Goal: Transaction & Acquisition: Purchase product/service

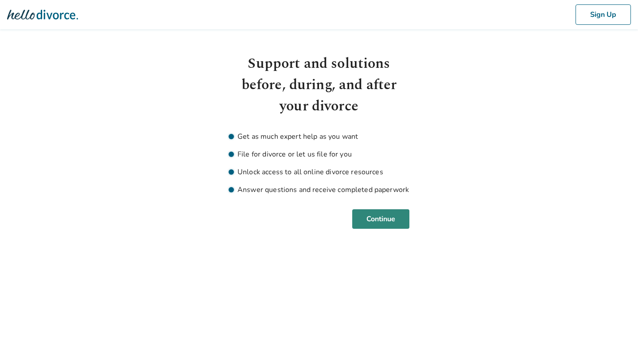
click at [390, 219] on button "Continue" at bounding box center [380, 219] width 57 height 20
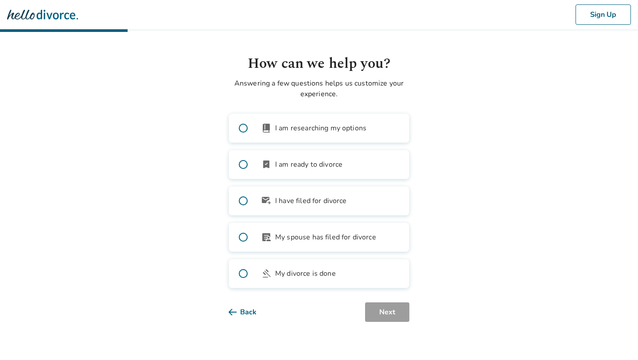
click at [328, 170] on label "bookmark_check I am ready to divorce" at bounding box center [319, 164] width 181 height 29
click at [389, 308] on button "Next" at bounding box center [387, 312] width 44 height 20
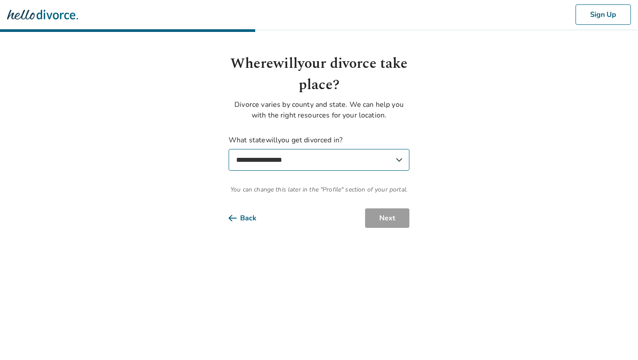
click at [302, 160] on select "**********" at bounding box center [319, 160] width 181 height 22
select select "**"
click at [229, 149] on select "**********" at bounding box center [319, 160] width 181 height 22
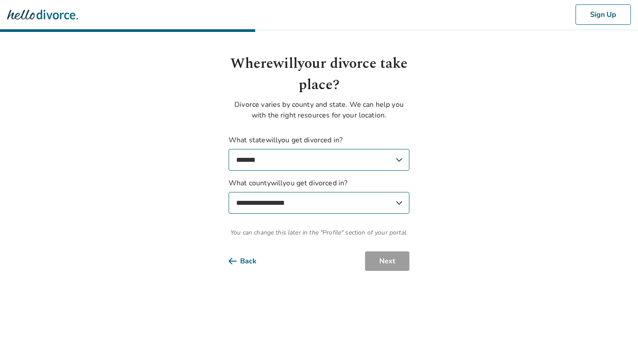
click at [356, 207] on select "**********" at bounding box center [319, 203] width 181 height 22
select select "*******"
click at [229, 192] on select "**********" at bounding box center [319, 203] width 181 height 22
click at [384, 269] on button "Next" at bounding box center [387, 261] width 44 height 20
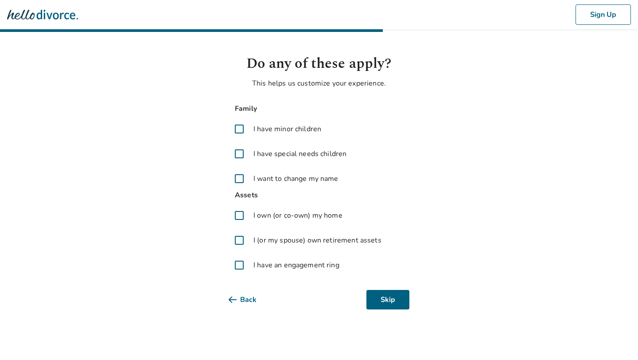
drag, startPoint x: 268, startPoint y: 122, endPoint x: 266, endPoint y: 142, distance: 20.0
click at [268, 123] on label "I have minor children" at bounding box center [319, 128] width 181 height 21
click at [262, 157] on span "I have special needs children" at bounding box center [300, 153] width 93 height 11
click at [262, 174] on span "I want to change my name" at bounding box center [296, 178] width 85 height 11
drag, startPoint x: 260, startPoint y: 219, endPoint x: 260, endPoint y: 224, distance: 4.9
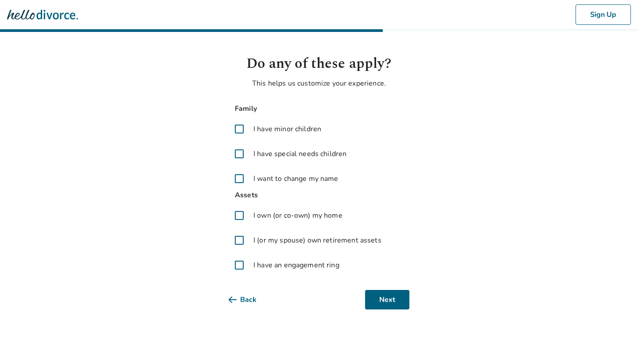
click at [260, 219] on span "I own (or co-own) my home" at bounding box center [298, 215] width 89 height 11
click at [256, 249] on label "I (or my spouse) own retirement assets" at bounding box center [319, 240] width 181 height 21
click at [256, 261] on span "I have an engagement ring" at bounding box center [297, 265] width 86 height 11
click at [386, 304] on button "Next" at bounding box center [387, 300] width 44 height 20
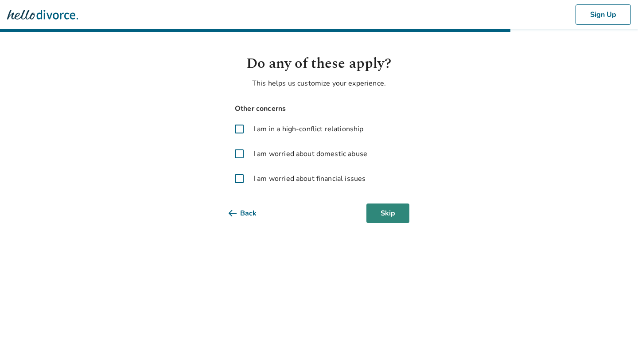
click at [398, 215] on button "Skip" at bounding box center [388, 213] width 43 height 20
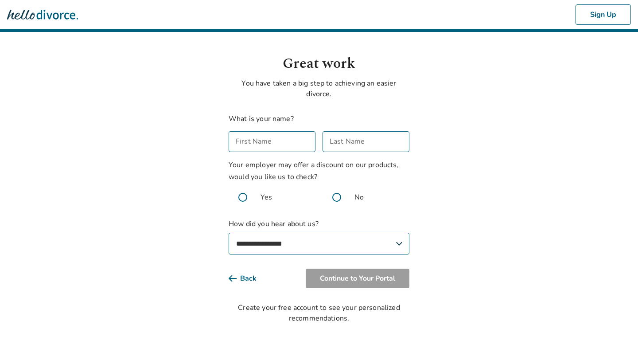
click at [290, 142] on input "First Name" at bounding box center [272, 141] width 87 height 21
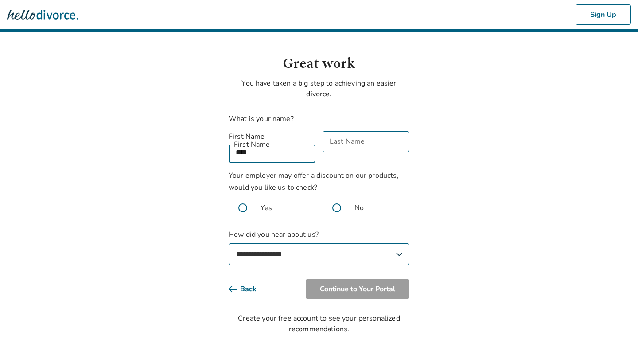
type input "****"
click at [343, 146] on input "Last Name" at bounding box center [366, 141] width 87 height 21
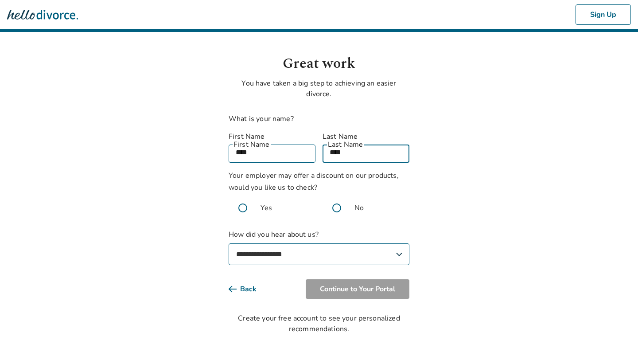
type input "****"
click at [345, 197] on span at bounding box center [337, 208] width 28 height 28
click at [308, 245] on select "**********" at bounding box center [319, 254] width 181 height 22
select select "**********"
click at [229, 243] on select "**********" at bounding box center [319, 254] width 181 height 22
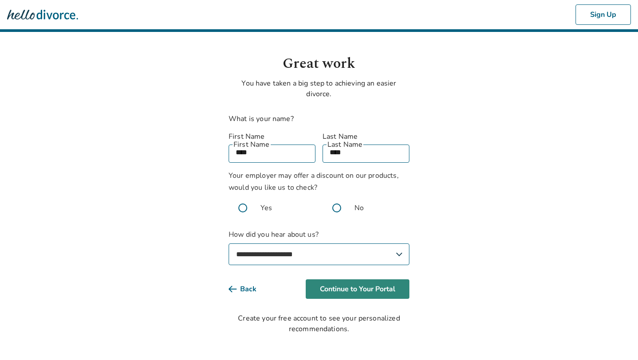
click at [363, 282] on button "Continue to Your Portal" at bounding box center [358, 289] width 104 height 20
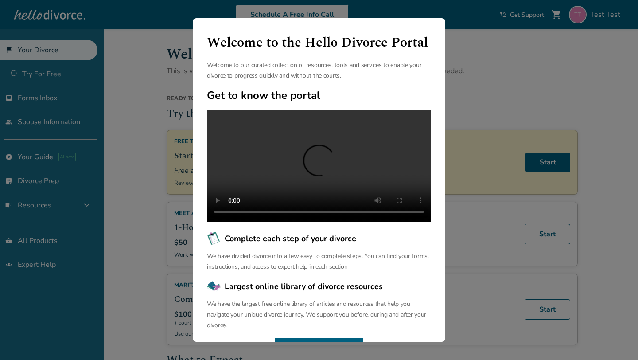
click at [149, 185] on div "Welcome to the Hello Divorce Portal Welcome to our curated collection of resour…" at bounding box center [319, 180] width 638 height 360
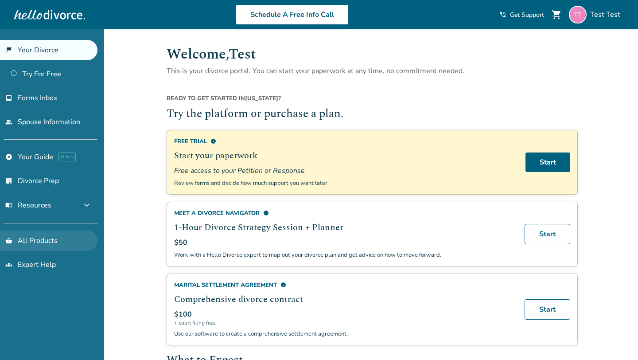
click at [33, 232] on link "shopping_basket All Products" at bounding box center [49, 240] width 98 height 20
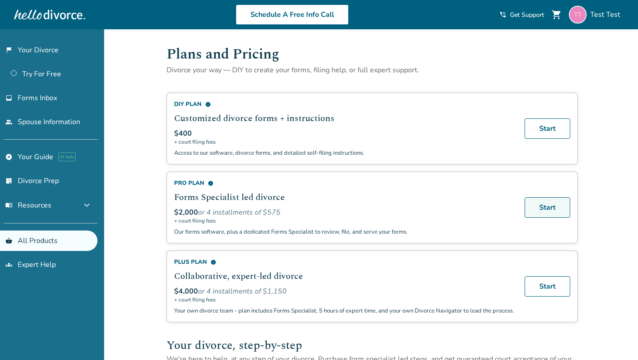
click at [544, 209] on link "Start" at bounding box center [548, 207] width 46 height 20
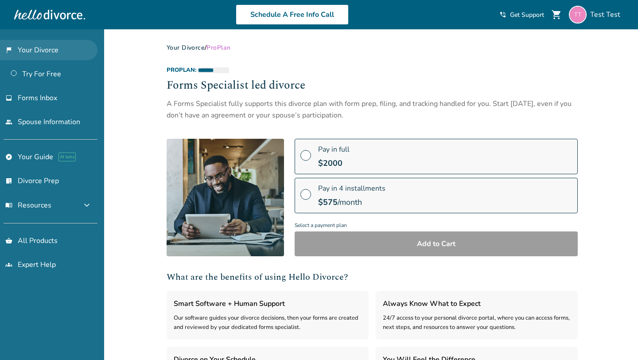
click at [72, 45] on link "flag_2 Your Divorce" at bounding box center [49, 50] width 98 height 20
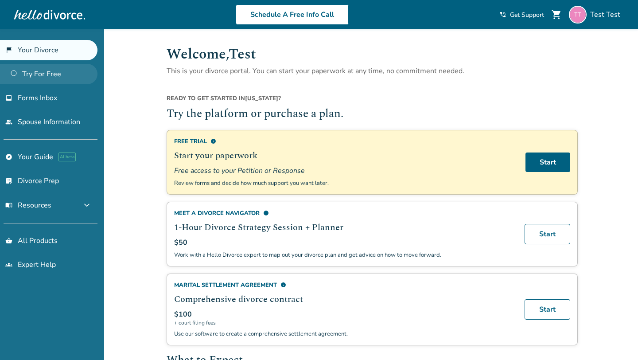
click at [58, 72] on link "Try For Free" at bounding box center [49, 74] width 98 height 20
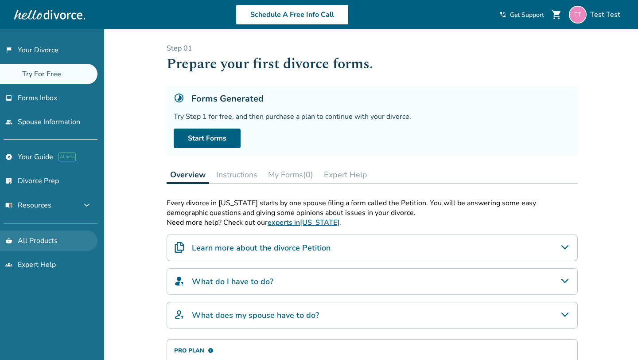
click at [31, 233] on link "shopping_basket All Products" at bounding box center [49, 240] width 98 height 20
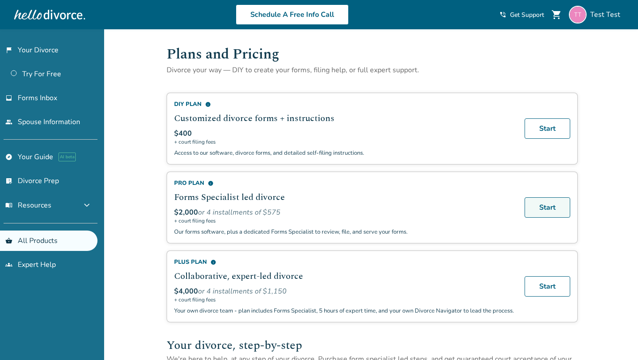
click at [538, 203] on link "Start" at bounding box center [548, 207] width 46 height 20
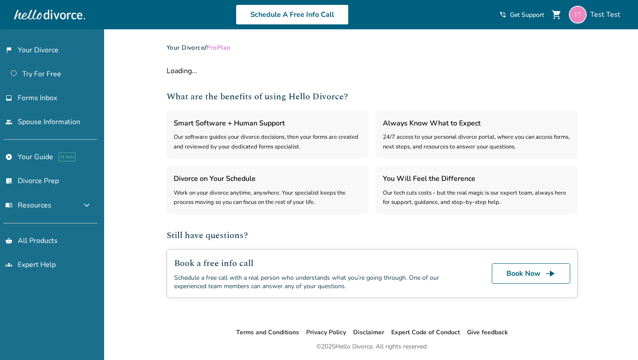
select select "***"
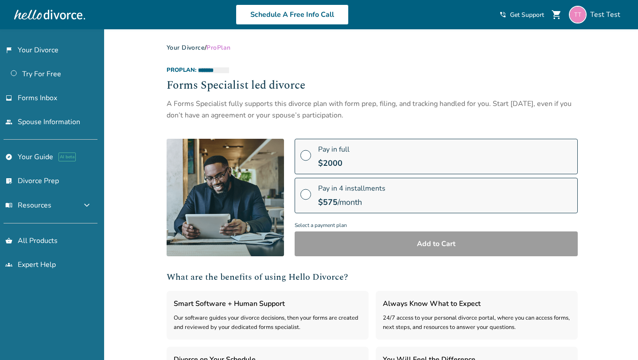
click at [345, 164] on div "$ 2000" at bounding box center [333, 163] width 31 height 11
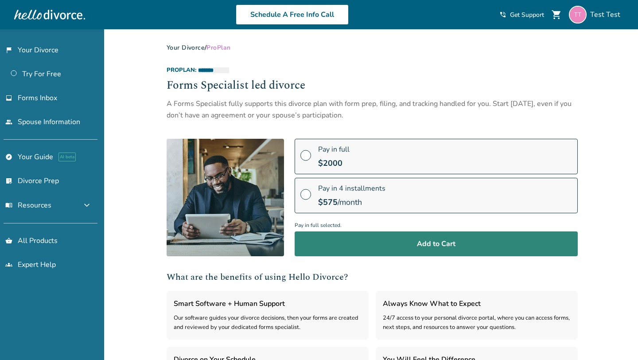
click at [356, 249] on button "Add to Cart" at bounding box center [436, 243] width 283 height 25
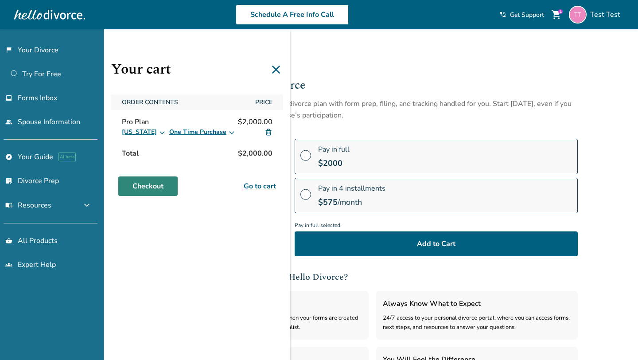
click at [141, 190] on link "Checkout" at bounding box center [147, 186] width 59 height 20
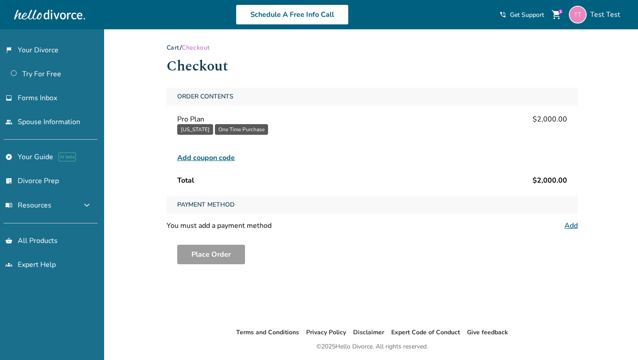
click at [562, 14] on div "1" at bounding box center [560, 11] width 4 height 4
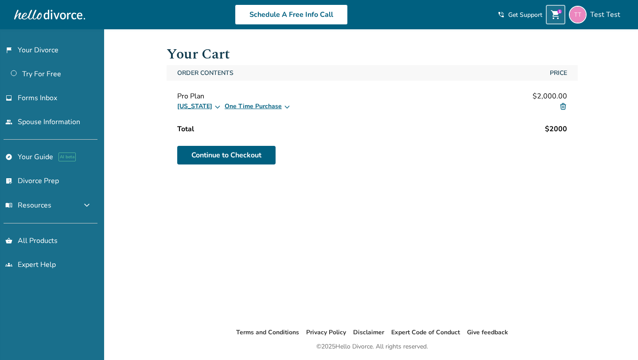
click at [564, 103] on img at bounding box center [563, 106] width 8 height 8
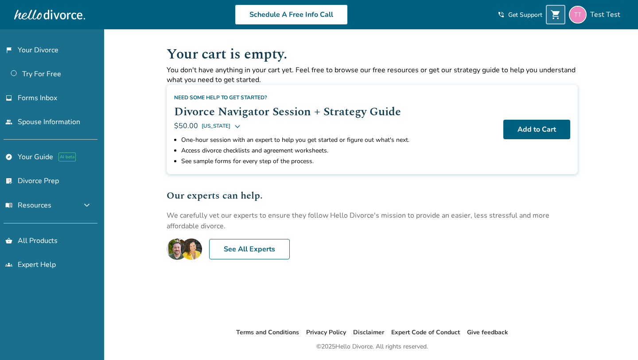
click at [600, 15] on span "Test Test" at bounding box center [607, 15] width 34 height 10
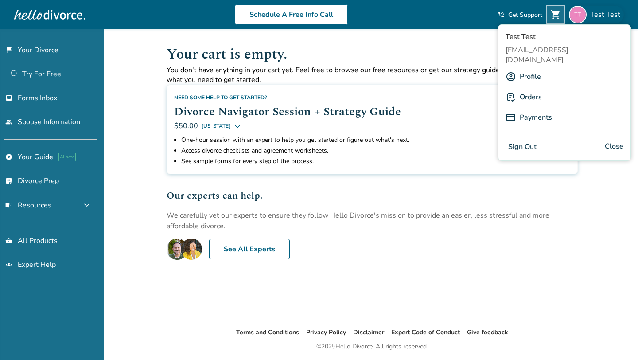
click at [137, 123] on div "Added to cart Your cart is empty. You don't have anything in your cart yet. Fee…" at bounding box center [319, 209] width 638 height 360
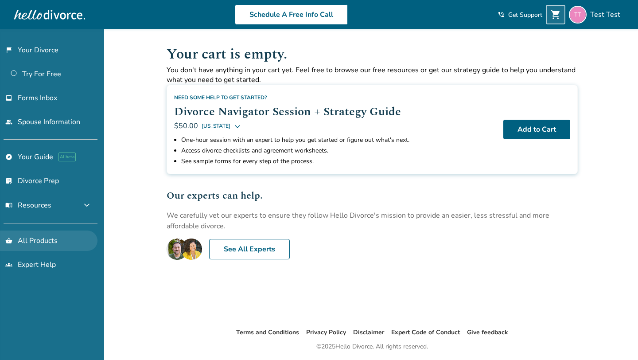
click at [36, 234] on link "shopping_basket All Products" at bounding box center [49, 240] width 98 height 20
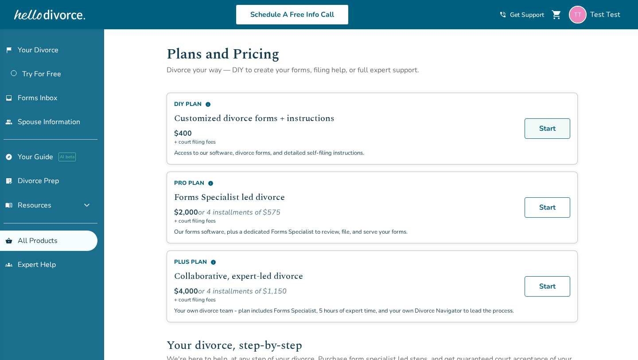
click at [551, 134] on link "Start" at bounding box center [548, 128] width 46 height 20
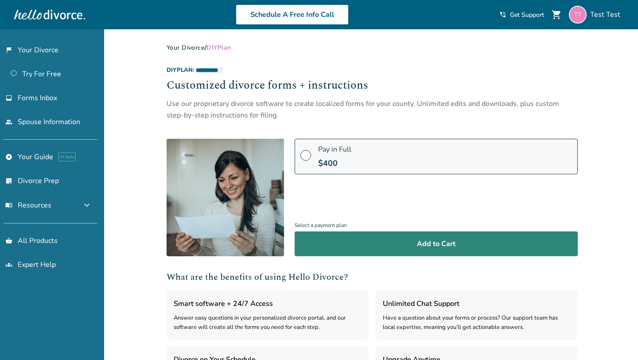
click at [351, 240] on button "Add to Cart" at bounding box center [436, 243] width 283 height 25
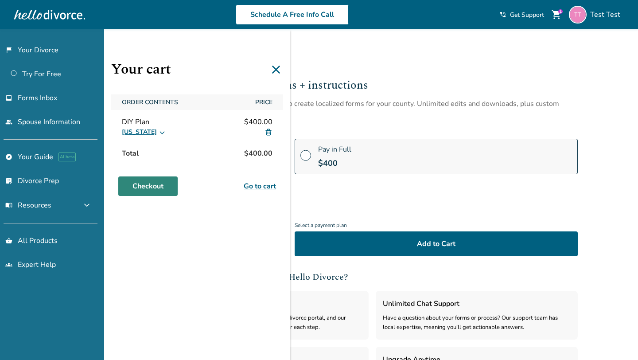
click at [153, 188] on link "Checkout" at bounding box center [147, 186] width 59 height 20
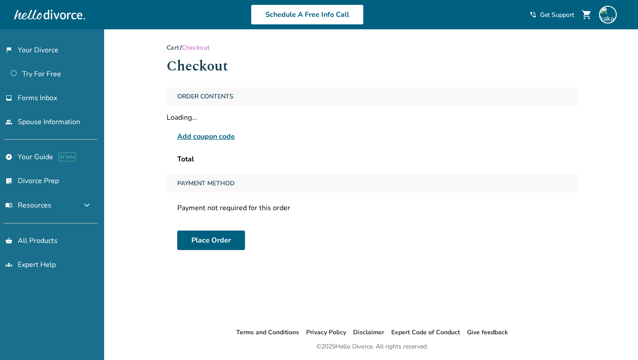
click at [204, 137] on span "Add coupon code" at bounding box center [206, 136] width 58 height 11
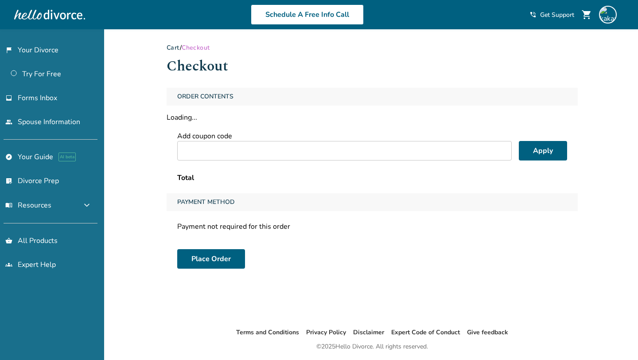
click at [238, 149] on input "text" at bounding box center [344, 151] width 335 height 20
paste input "**********"
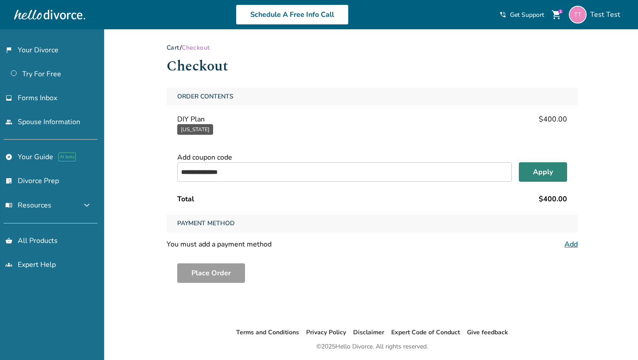
type input "**********"
click at [536, 169] on button "Apply" at bounding box center [543, 172] width 48 height 20
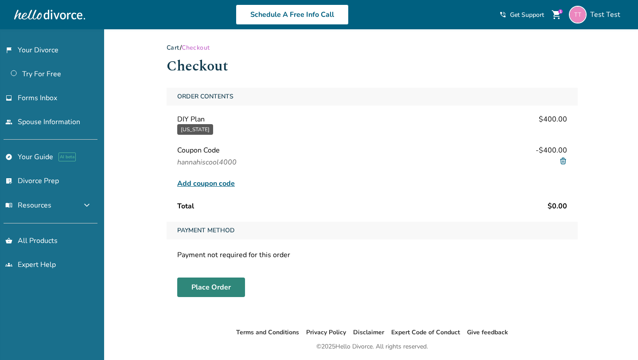
click at [205, 290] on button "Place Order" at bounding box center [211, 287] width 68 height 20
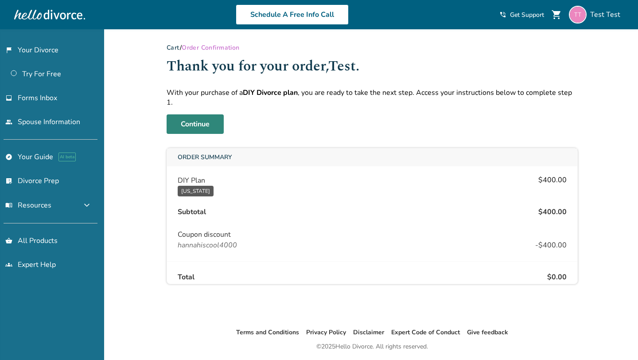
click at [189, 114] on link "Continue" at bounding box center [195, 124] width 57 height 20
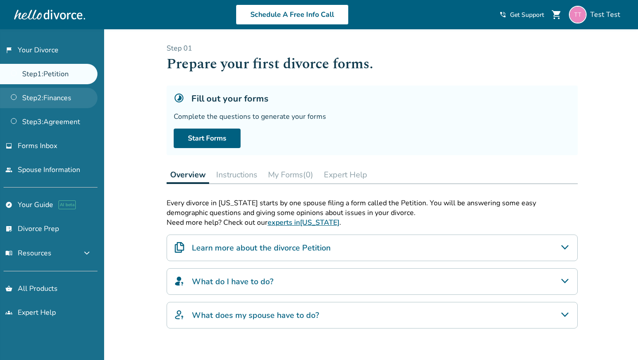
click at [55, 102] on link "Step 2 : Finances" at bounding box center [49, 98] width 98 height 20
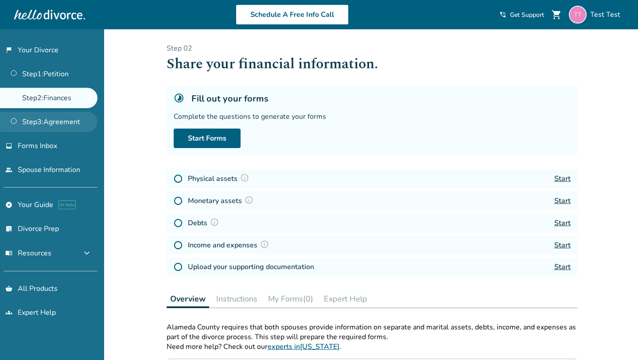
click at [52, 121] on link "Step 3 : Agreement" at bounding box center [49, 122] width 98 height 20
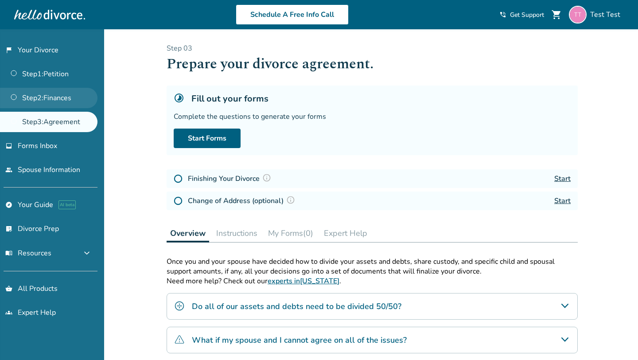
click at [57, 88] on link "Step 2 : Finances" at bounding box center [49, 98] width 98 height 20
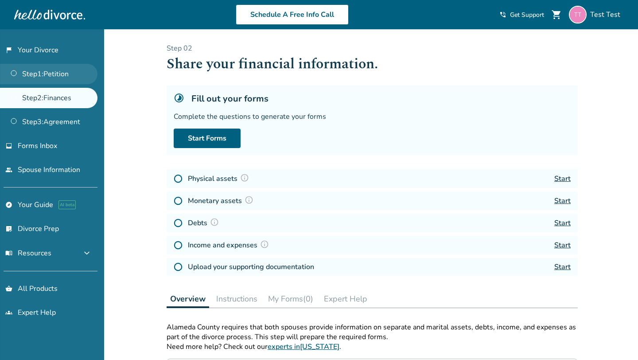
click at [58, 74] on link "Step 1 : Petition" at bounding box center [49, 74] width 98 height 20
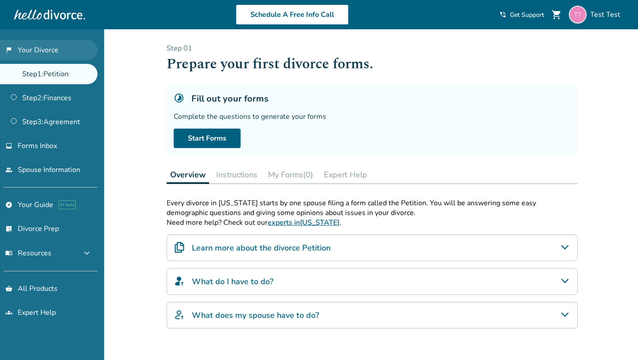
click at [52, 44] on link "flag_2 Your Divorce" at bounding box center [49, 50] width 98 height 20
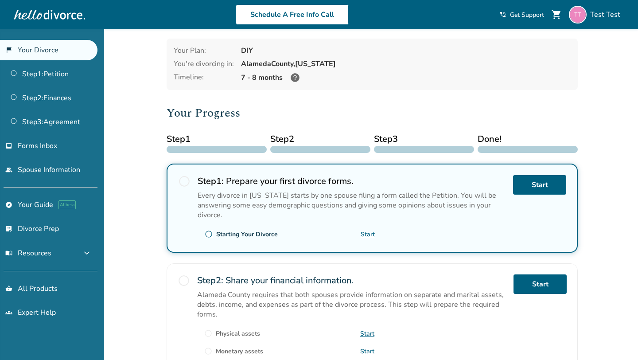
scroll to position [44, 0]
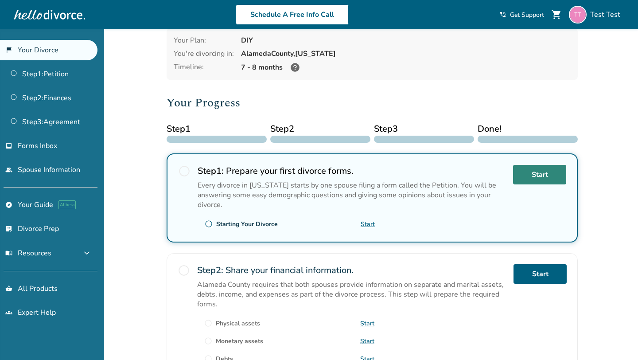
click at [547, 172] on link "Start" at bounding box center [539, 175] width 53 height 20
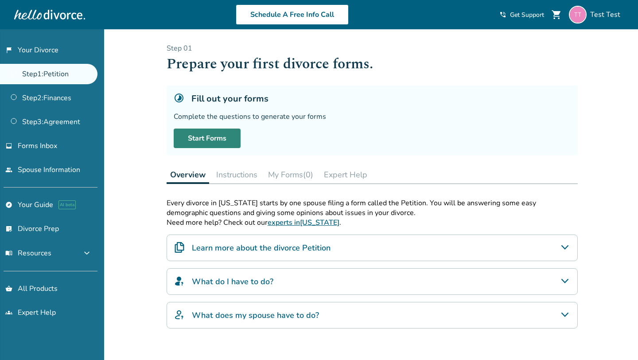
click at [203, 137] on link "Start Forms" at bounding box center [207, 139] width 67 height 20
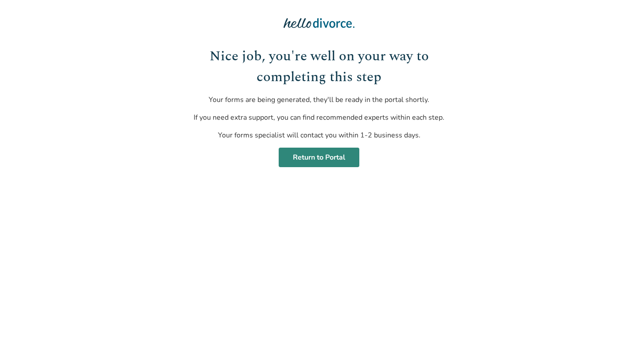
click at [315, 154] on link "Return to Portal" at bounding box center [319, 158] width 81 height 20
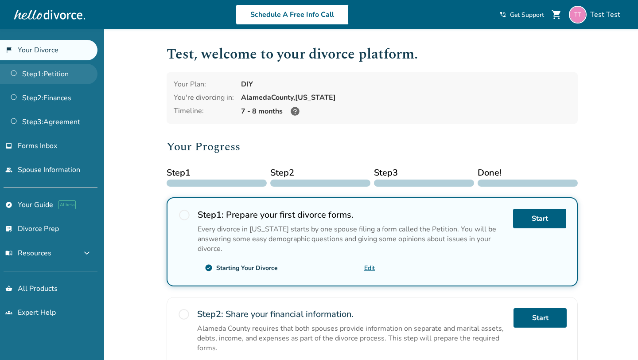
click at [58, 64] on link "Step 1 : Petition" at bounding box center [49, 74] width 98 height 20
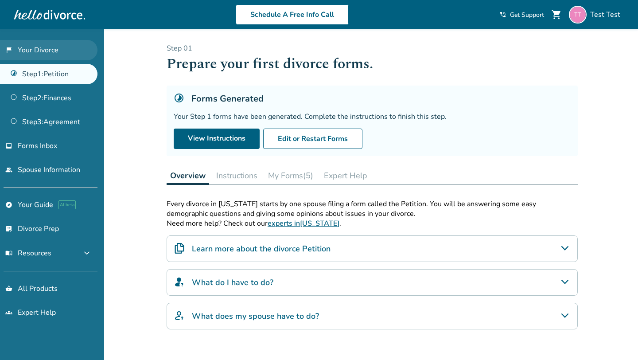
click at [71, 54] on link "flag_2 Your Divorce" at bounding box center [49, 50] width 98 height 20
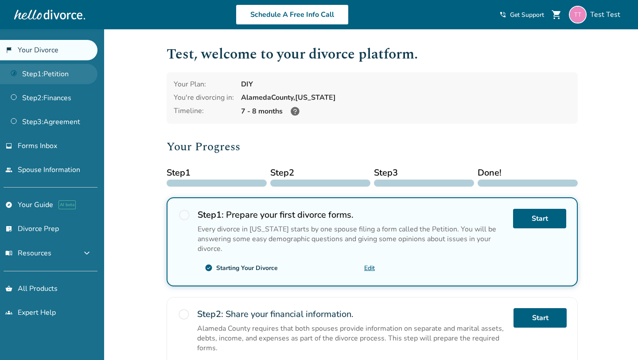
click at [70, 75] on link "Step 1 : Petition" at bounding box center [49, 74] width 98 height 20
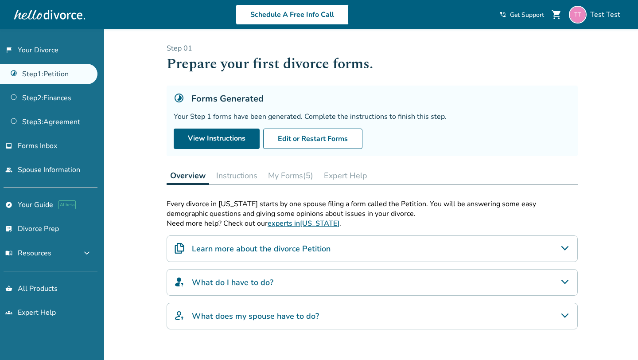
click at [288, 173] on button "My Forms (5)" at bounding box center [291, 176] width 52 height 18
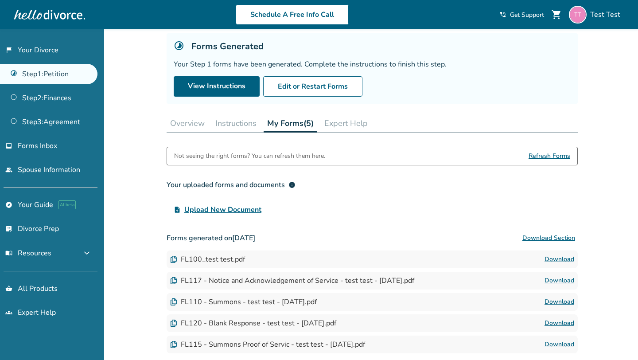
scroll to position [54, 0]
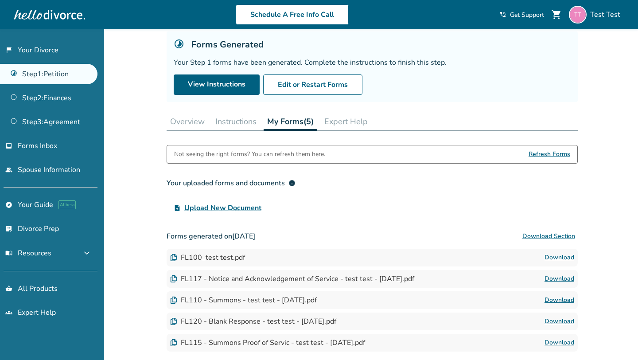
click at [566, 258] on link "Download" at bounding box center [560, 257] width 30 height 11
click at [51, 100] on link "Step 2 : Finances" at bounding box center [49, 98] width 98 height 20
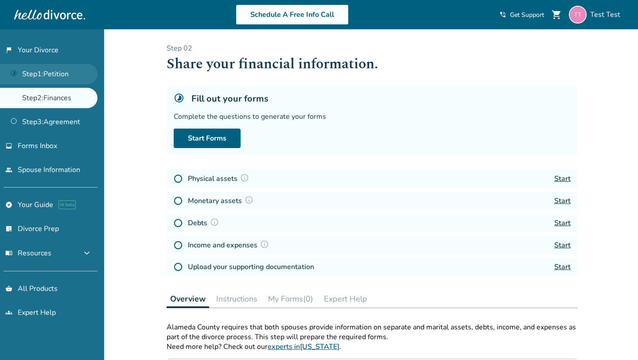
click at [46, 70] on link "Step 1 : Petition" at bounding box center [49, 74] width 98 height 20
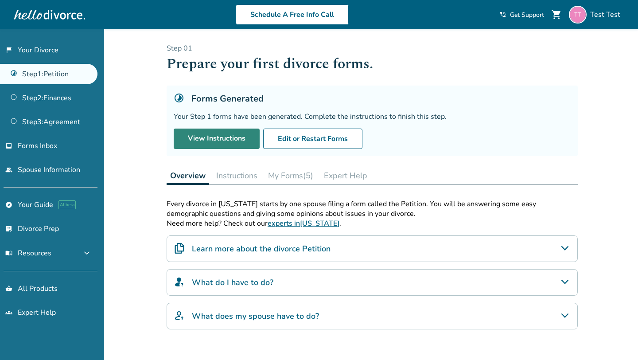
click at [217, 137] on link "View Instructions" at bounding box center [217, 139] width 86 height 20
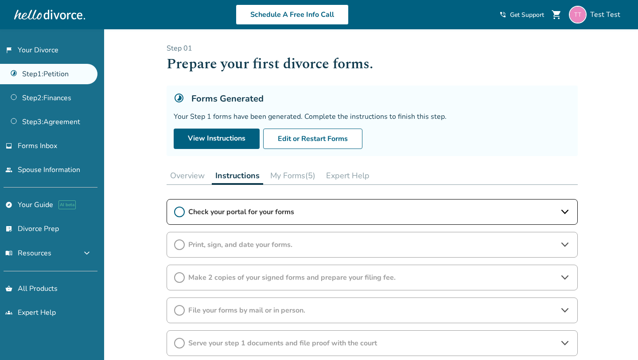
click at [229, 208] on span "Check your portal for your forms" at bounding box center [372, 212] width 368 height 10
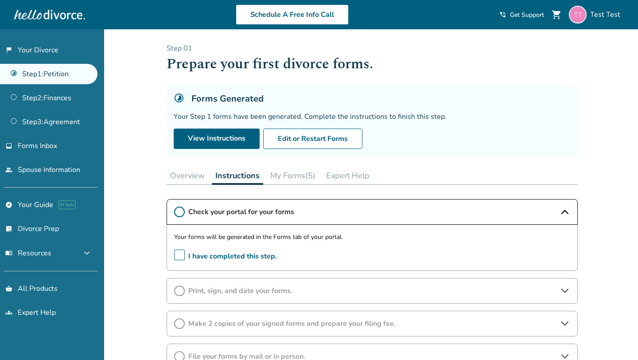
click at [228, 250] on span "I have completed this step." at bounding box center [225, 257] width 103 height 14
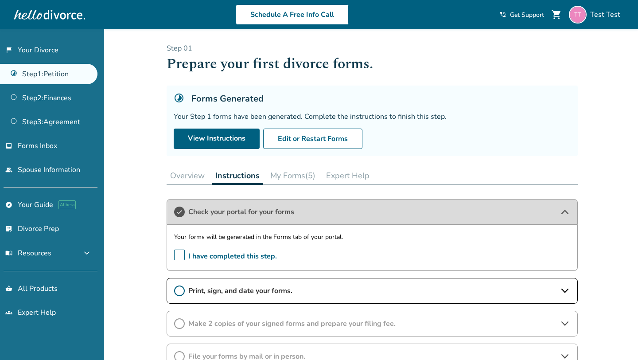
click at [264, 292] on span "Print, sign, and date your forms." at bounding box center [372, 291] width 368 height 10
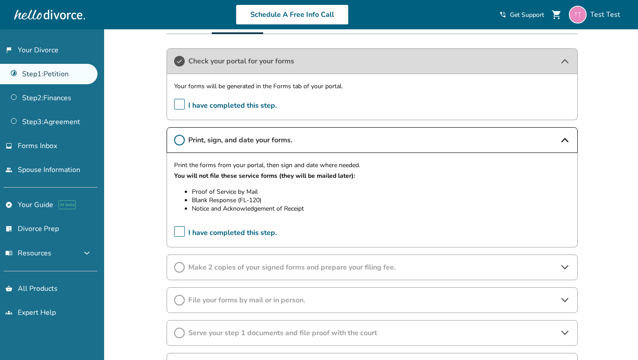
scroll to position [152, 0]
click at [223, 231] on span "I have completed this step." at bounding box center [225, 232] width 103 height 14
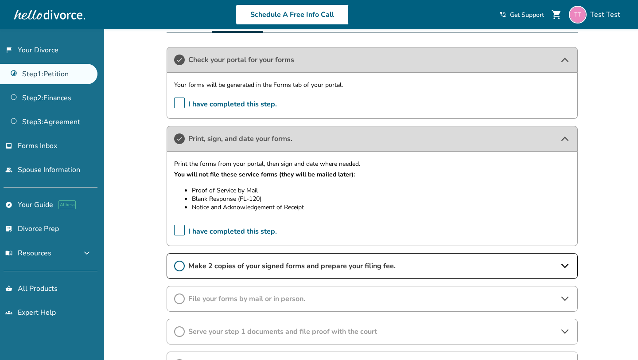
click at [146, 152] on div "Added to cart Step 0 1 Prepare your first divorce forms. Forms Generated Your S…" at bounding box center [319, 181] width 638 height 609
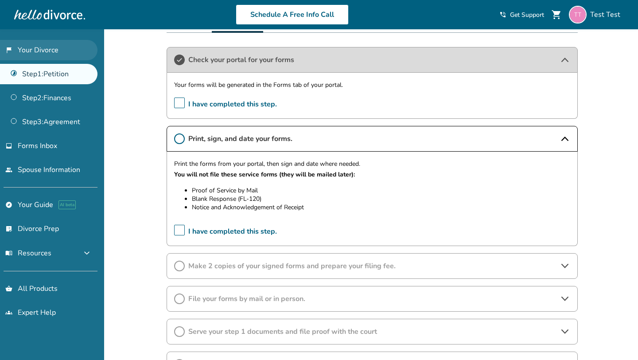
click at [49, 55] on link "flag_2 Your Divorce" at bounding box center [49, 50] width 98 height 20
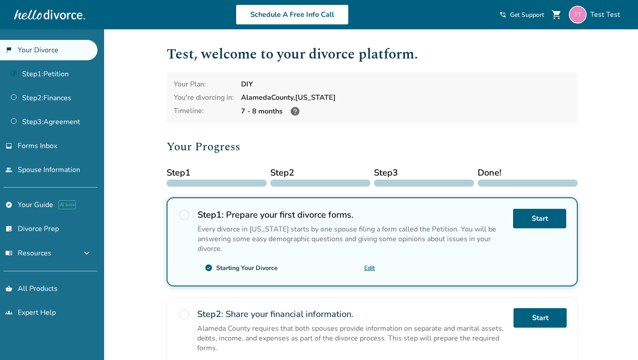
click at [178, 174] on span "Step 1" at bounding box center [217, 172] width 100 height 13
click at [48, 73] on link "Step 1 : Petition" at bounding box center [49, 74] width 98 height 20
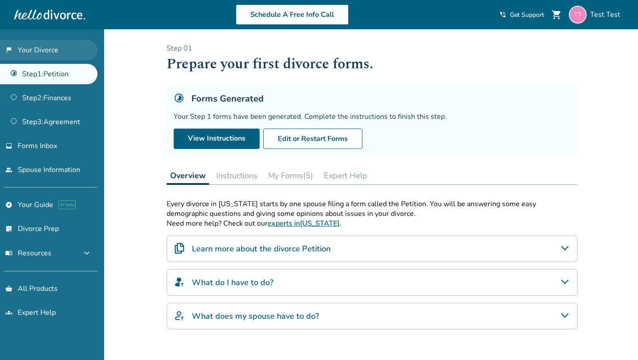
click at [56, 49] on link "flag_2 Your Divorce" at bounding box center [49, 50] width 98 height 20
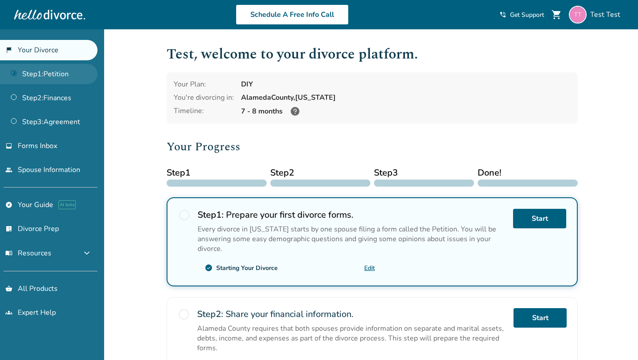
click at [61, 77] on link "Step 1 : Petition" at bounding box center [49, 74] width 98 height 20
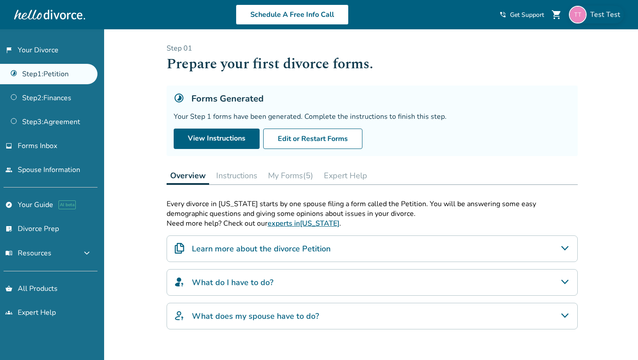
click at [591, 17] on div "Test Test" at bounding box center [596, 15] width 55 height 18
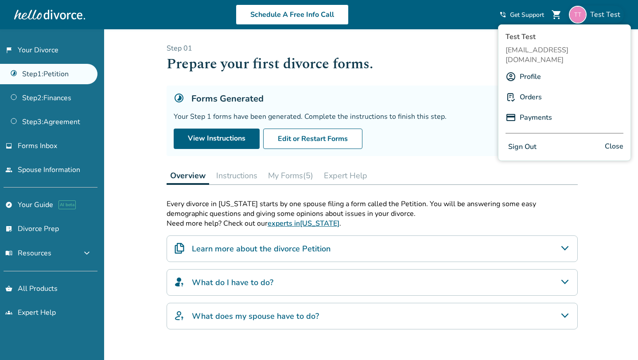
click at [469, 59] on h1 "Prepare your first divorce forms." at bounding box center [372, 64] width 411 height 22
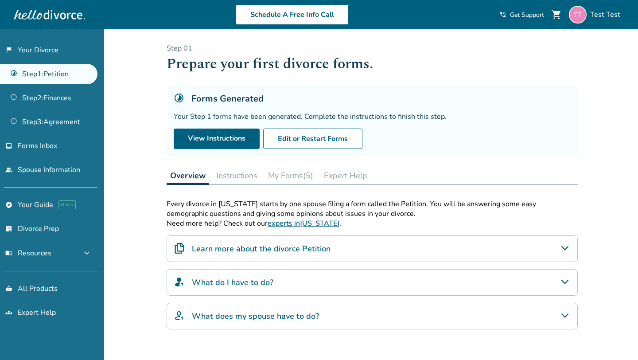
click at [606, 15] on span "Test Test" at bounding box center [607, 15] width 34 height 10
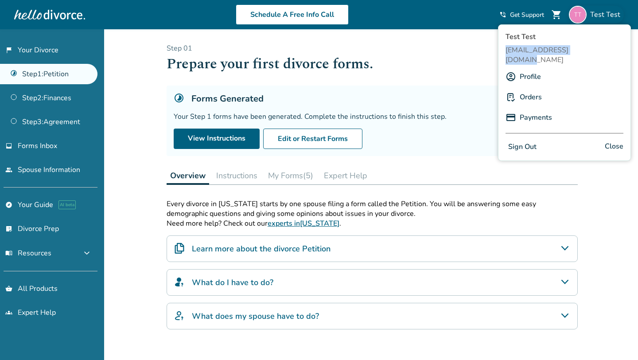
drag, startPoint x: 503, startPoint y: 51, endPoint x: 592, endPoint y: 51, distance: 88.6
click at [592, 51] on div "Test Test [EMAIL_ADDRESS][DOMAIN_NAME] Profile Orders Payments Sign Out Close" at bounding box center [564, 92] width 133 height 137
copy span "[EMAIL_ADDRESS][DOMAIN_NAME]"
click at [438, 86] on div "Forms Generated Your Step 1 forms have been generated. Complete the instruction…" at bounding box center [372, 121] width 411 height 70
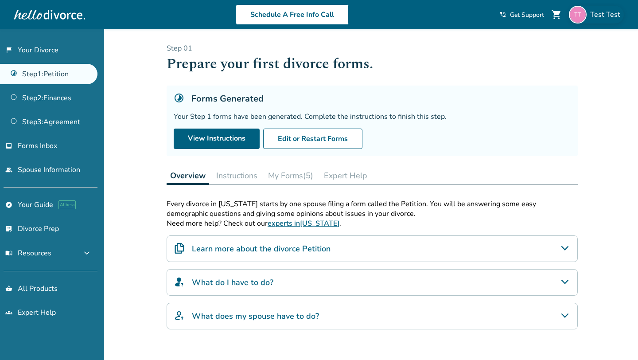
click at [607, 17] on span "Test Test" at bounding box center [607, 15] width 34 height 10
